Goal: Information Seeking & Learning: Learn about a topic

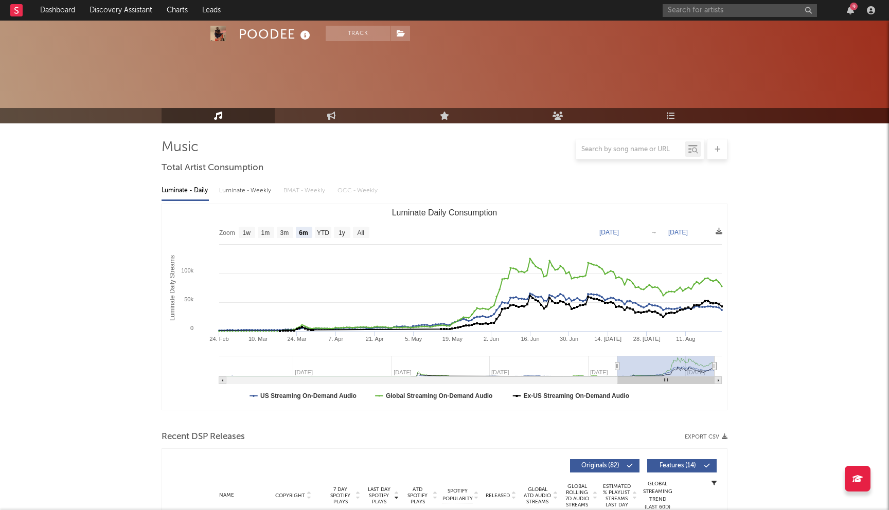
select select "6m"
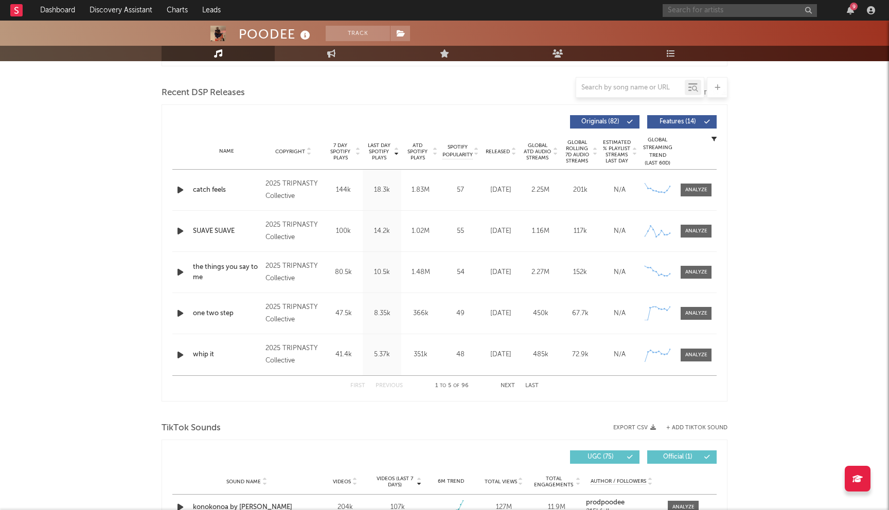
click at [688, 9] on input "text" at bounding box center [740, 10] width 154 height 13
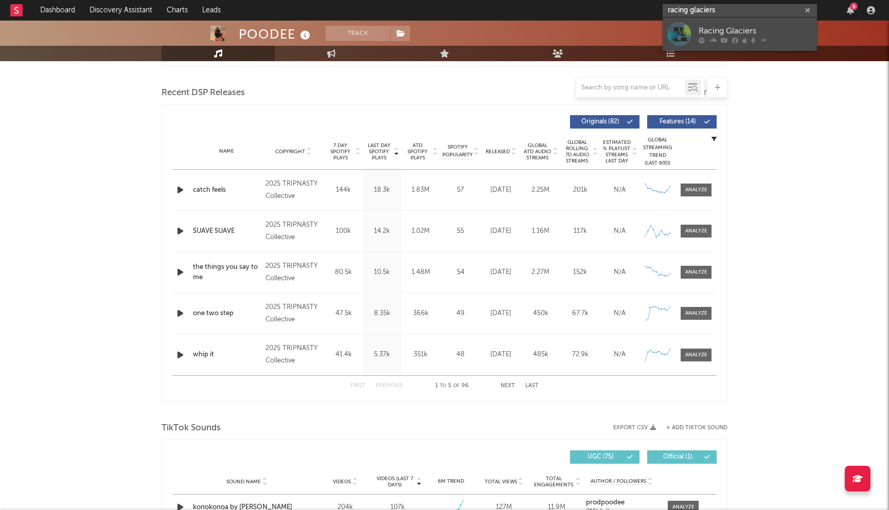
type input "racing glaciers"
click at [709, 27] on div "Racing Glaciers" at bounding box center [755, 31] width 113 height 12
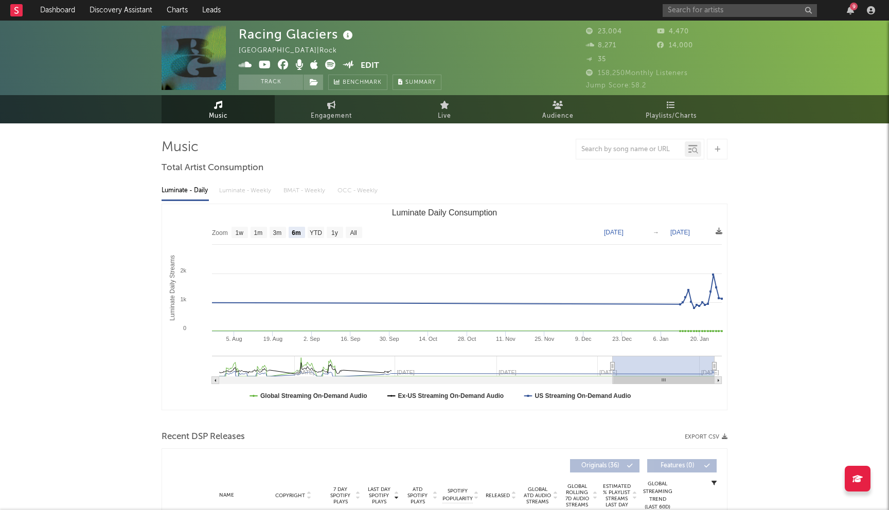
click at [328, 29] on div "Racing Glaciers" at bounding box center [297, 34] width 117 height 17
click at [359, 233] on rect "Luminate Daily Consumption" at bounding box center [354, 232] width 16 height 11
select select "All"
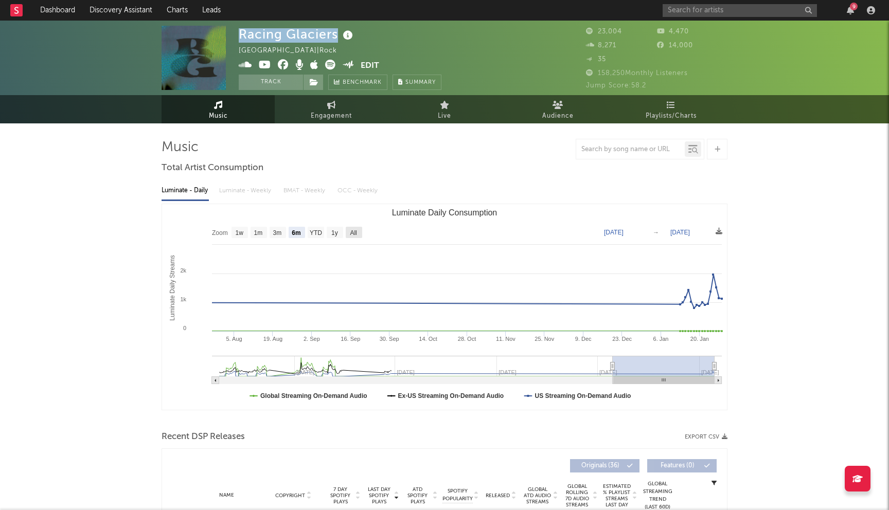
type input "[DATE]"
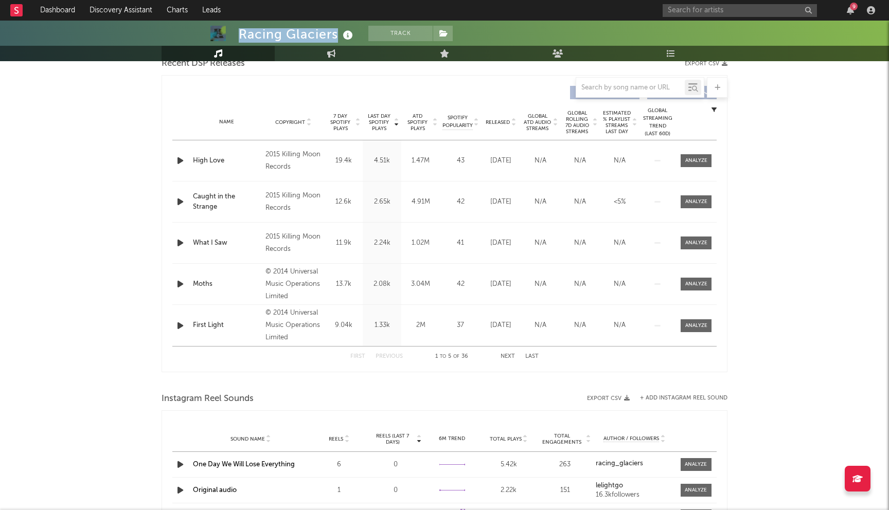
scroll to position [393, 0]
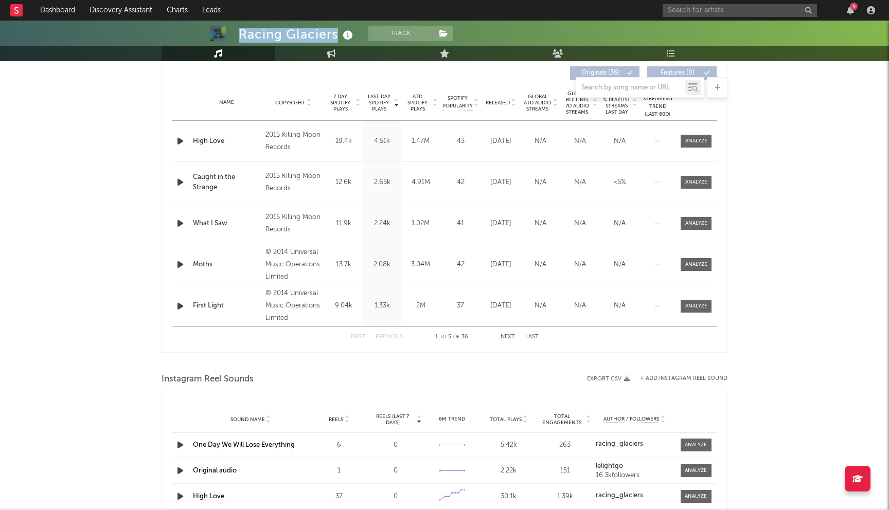
click at [508, 337] on button "Next" at bounding box center [508, 337] width 14 height 6
click at [385, 336] on button "Previous" at bounding box center [389, 337] width 27 height 6
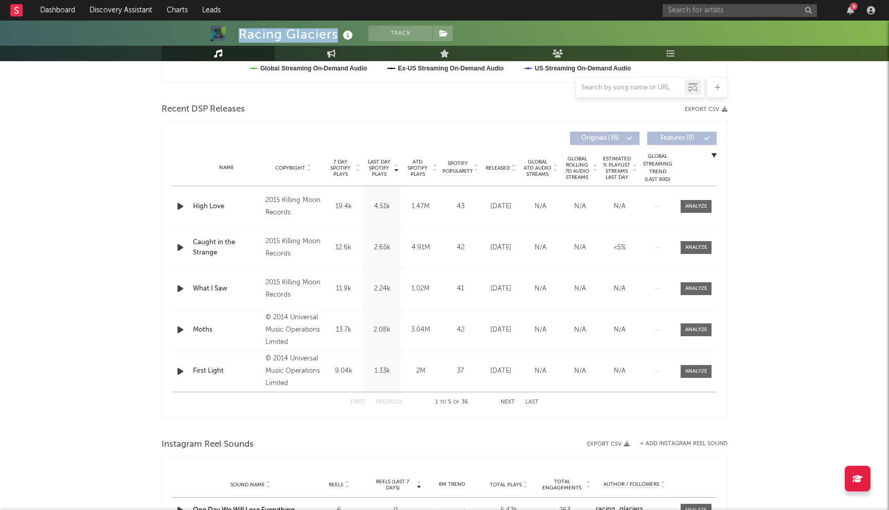
scroll to position [327, 0]
click at [509, 404] on button "Next" at bounding box center [508, 403] width 14 height 6
click at [391, 402] on button "Previous" at bounding box center [389, 403] width 27 height 6
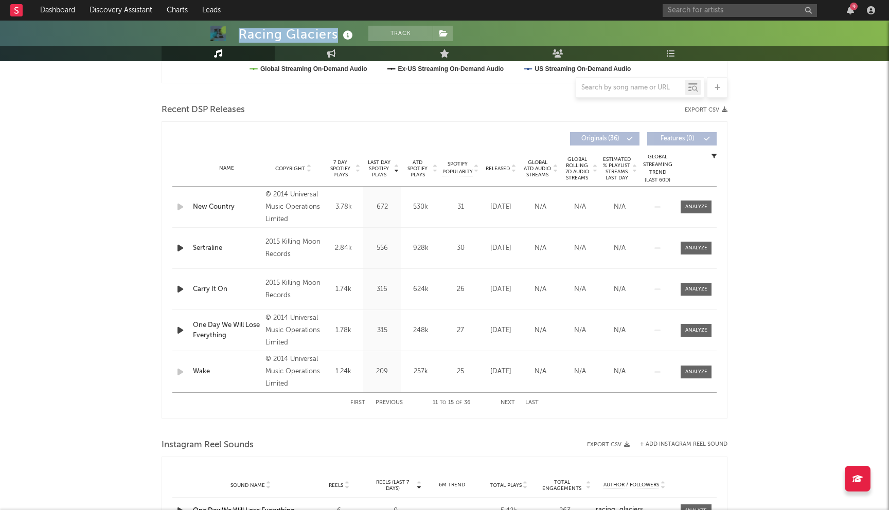
click at [391, 402] on button "Previous" at bounding box center [389, 403] width 27 height 6
click at [512, 401] on button "Next" at bounding box center [508, 403] width 14 height 6
click at [512, 400] on button "Next" at bounding box center [508, 403] width 14 height 6
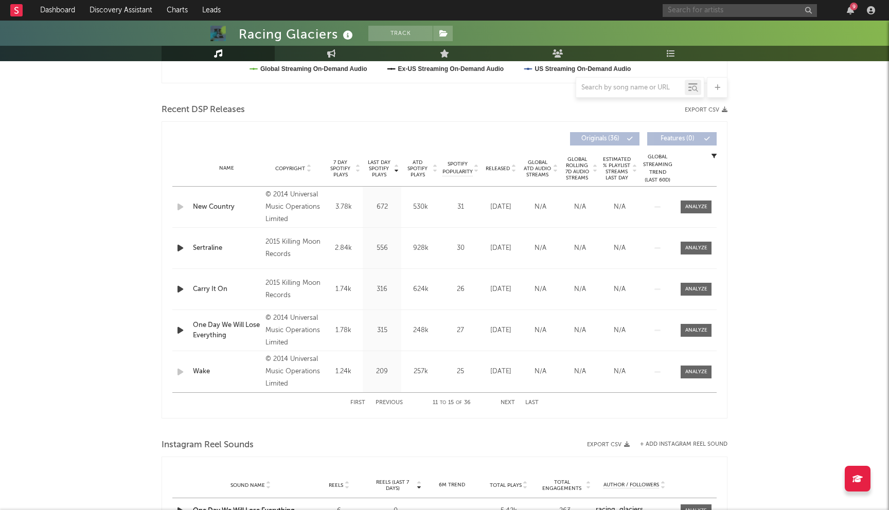
click at [705, 9] on input "text" at bounding box center [740, 10] width 154 height 13
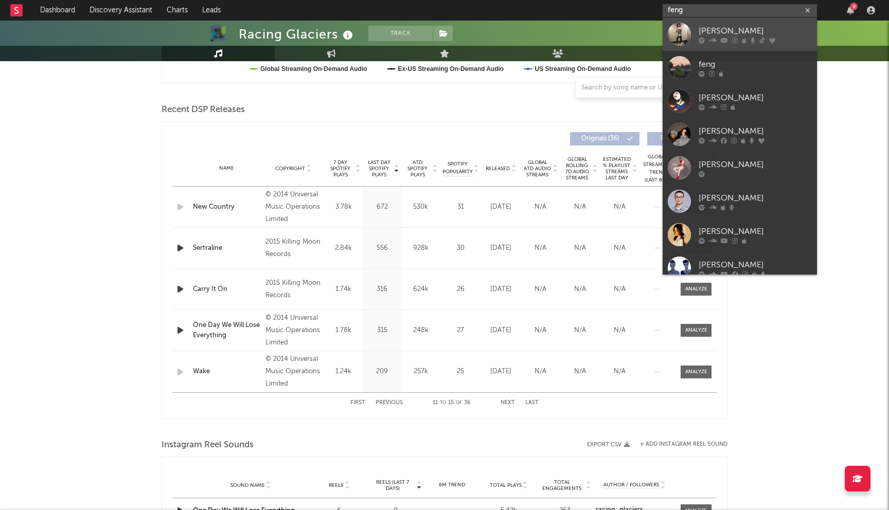
type input "feng"
click at [712, 32] on div "[PERSON_NAME]" at bounding box center [755, 31] width 113 height 12
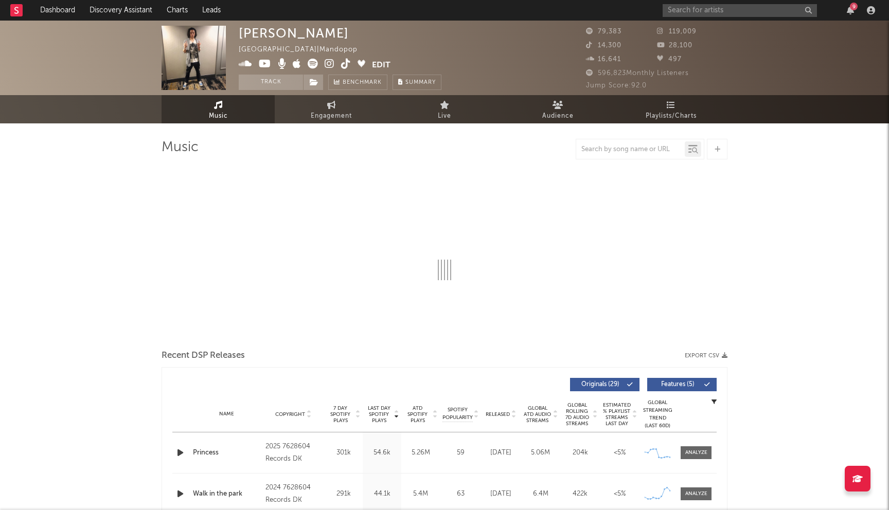
select select "6m"
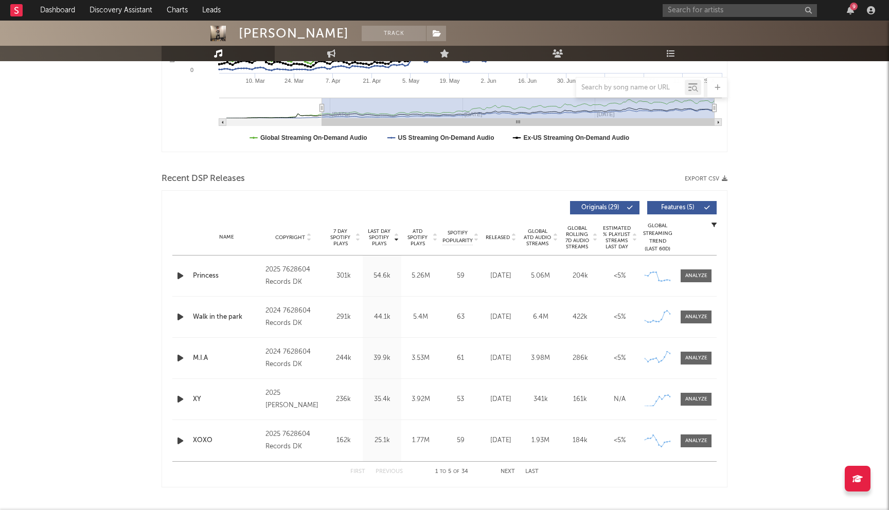
scroll to position [259, 0]
click at [503, 470] on button "Next" at bounding box center [508, 471] width 14 height 6
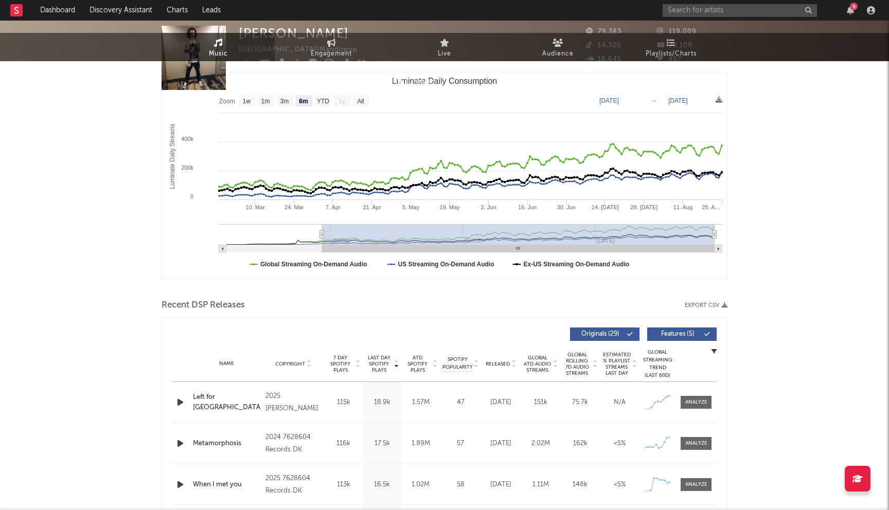
scroll to position [0, 0]
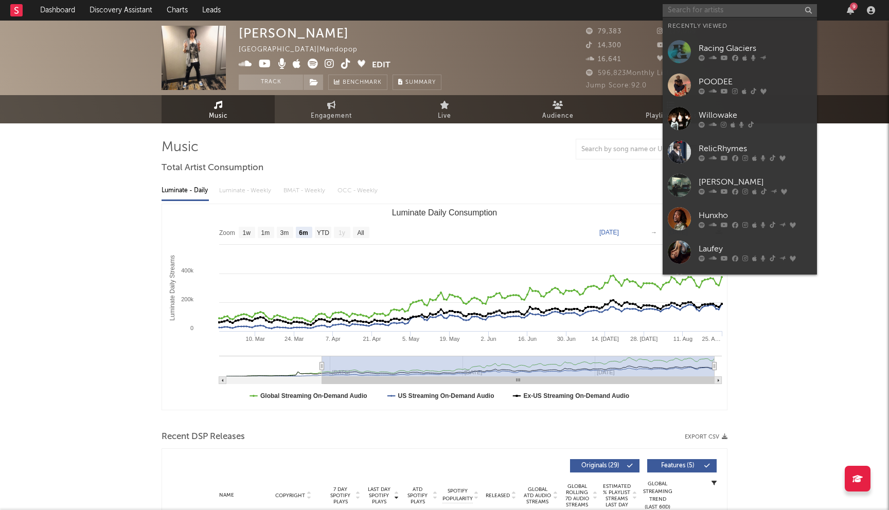
click at [674, 11] on input "text" at bounding box center [740, 10] width 154 height 13
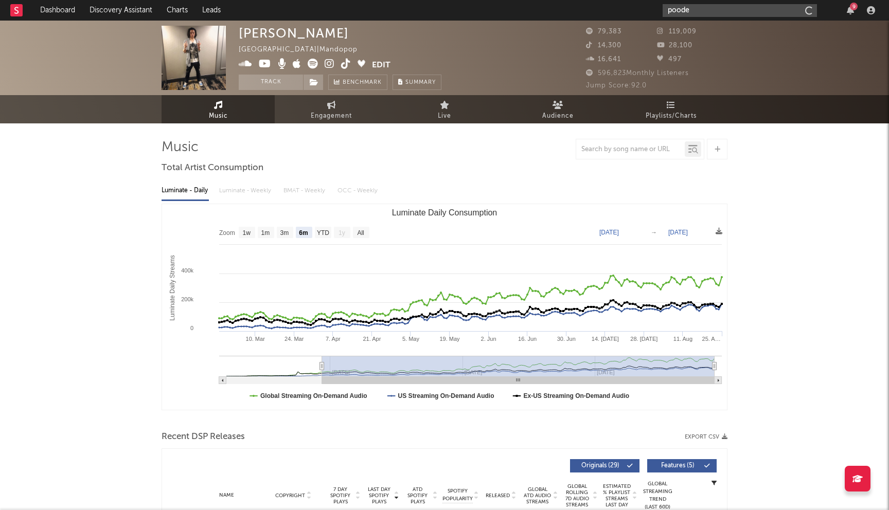
type input "poodee"
click at [322, 230] on text "YTD" at bounding box center [323, 233] width 12 height 7
select select "YTD"
type input "[DATE]"
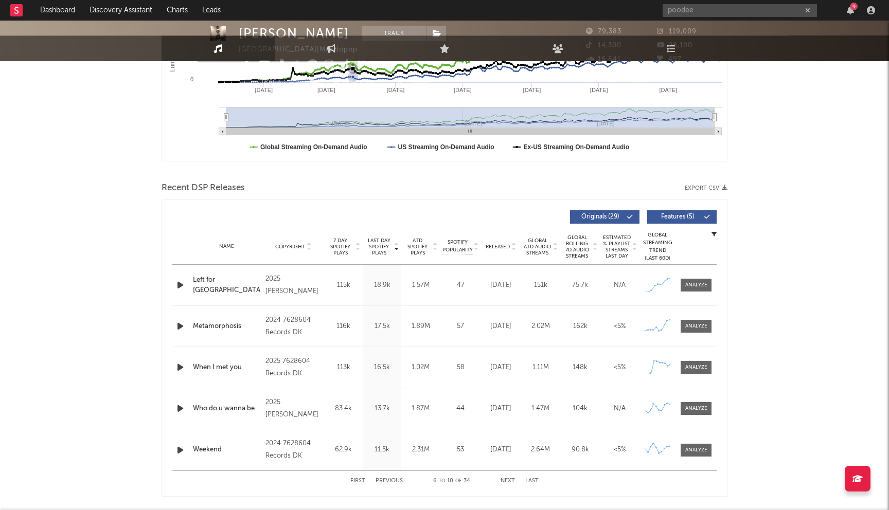
scroll to position [360, 0]
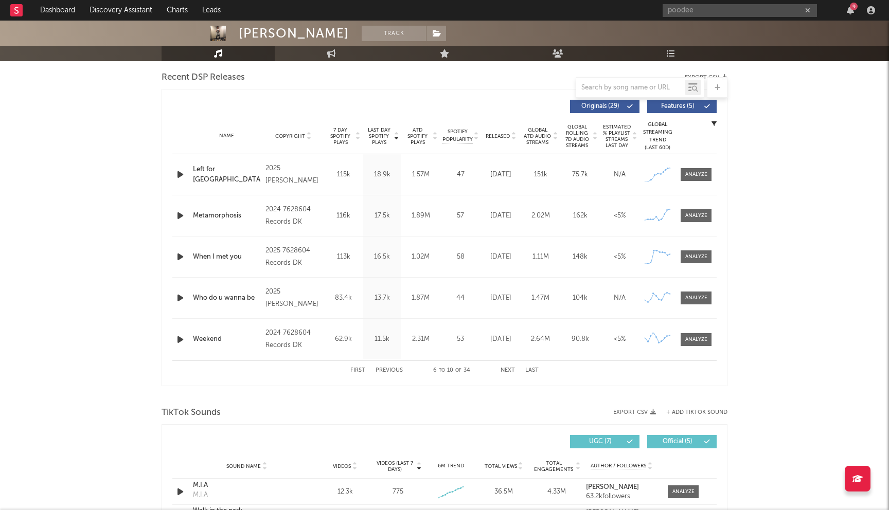
click at [359, 369] on button "First" at bounding box center [357, 371] width 15 height 6
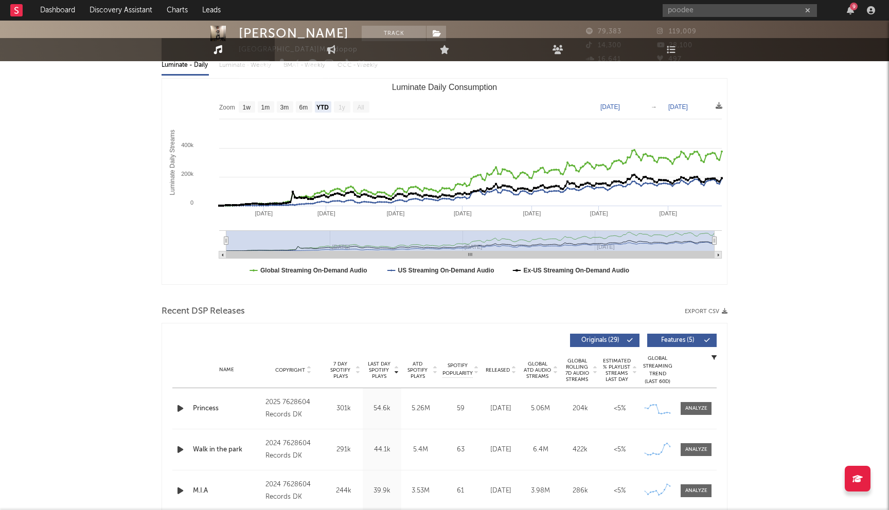
scroll to position [0, 0]
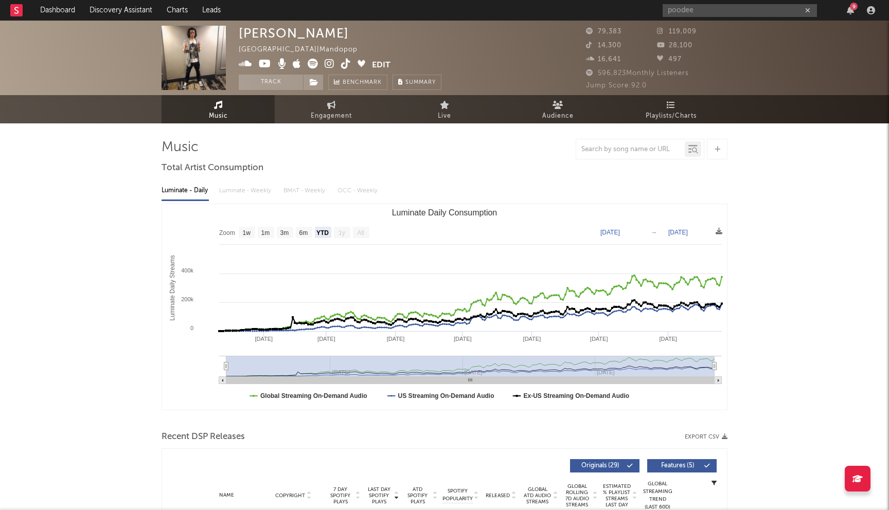
click at [695, 12] on input "poodee" at bounding box center [740, 10] width 154 height 13
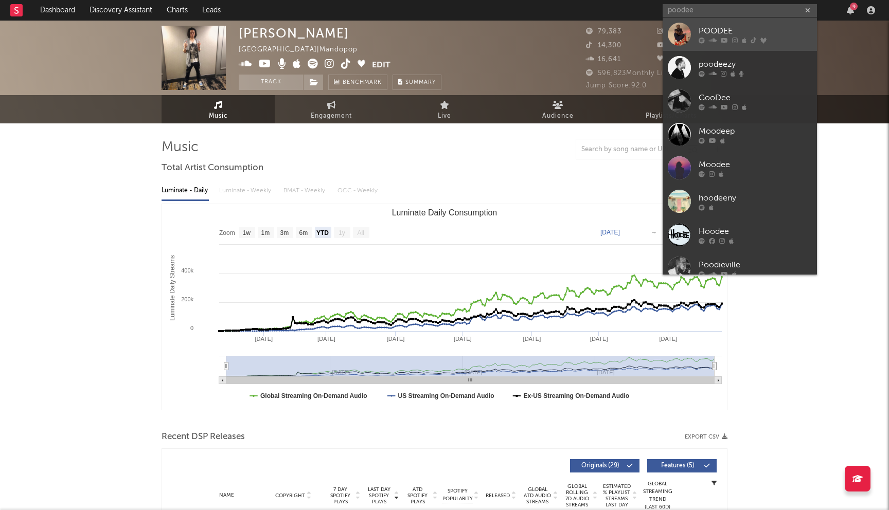
type input "poodee"
click at [703, 34] on div "POODEE" at bounding box center [755, 31] width 113 height 12
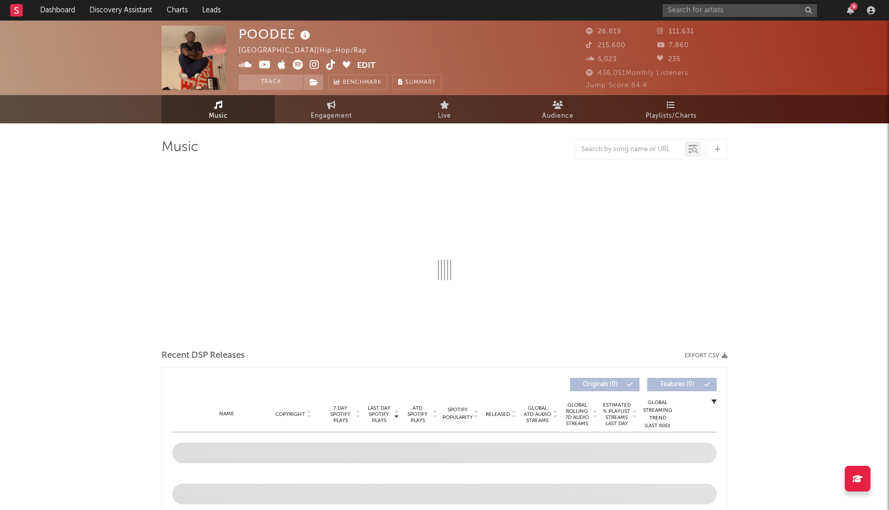
select select "6m"
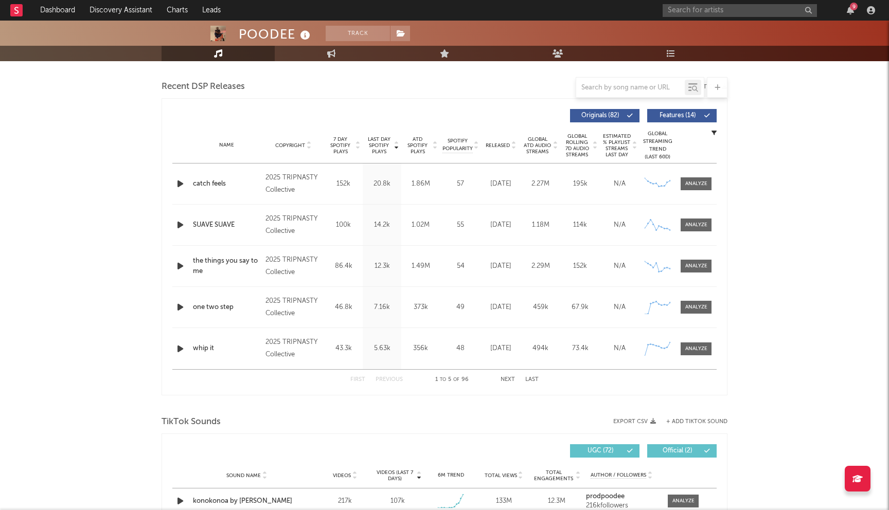
scroll to position [364, 0]
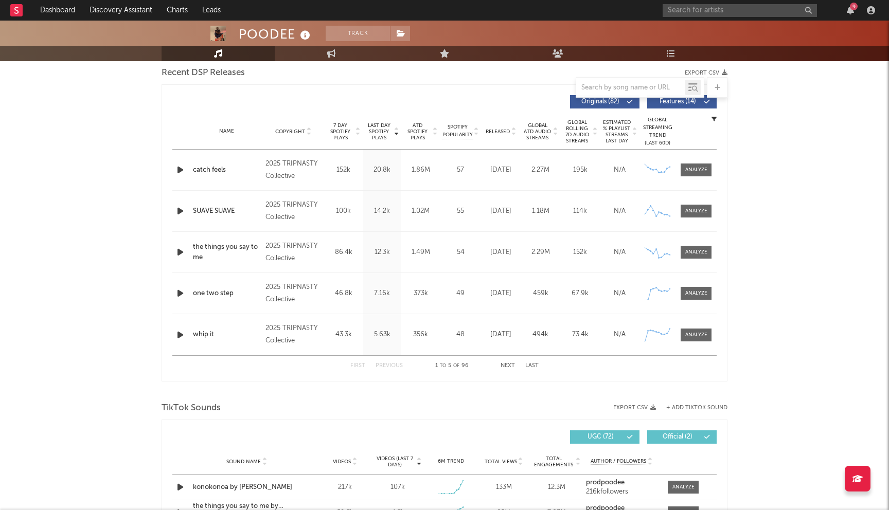
click at [510, 364] on button "Next" at bounding box center [508, 366] width 14 height 6
click at [390, 364] on button "Previous" at bounding box center [389, 366] width 27 height 6
